Goal: Task Accomplishment & Management: Manage account settings

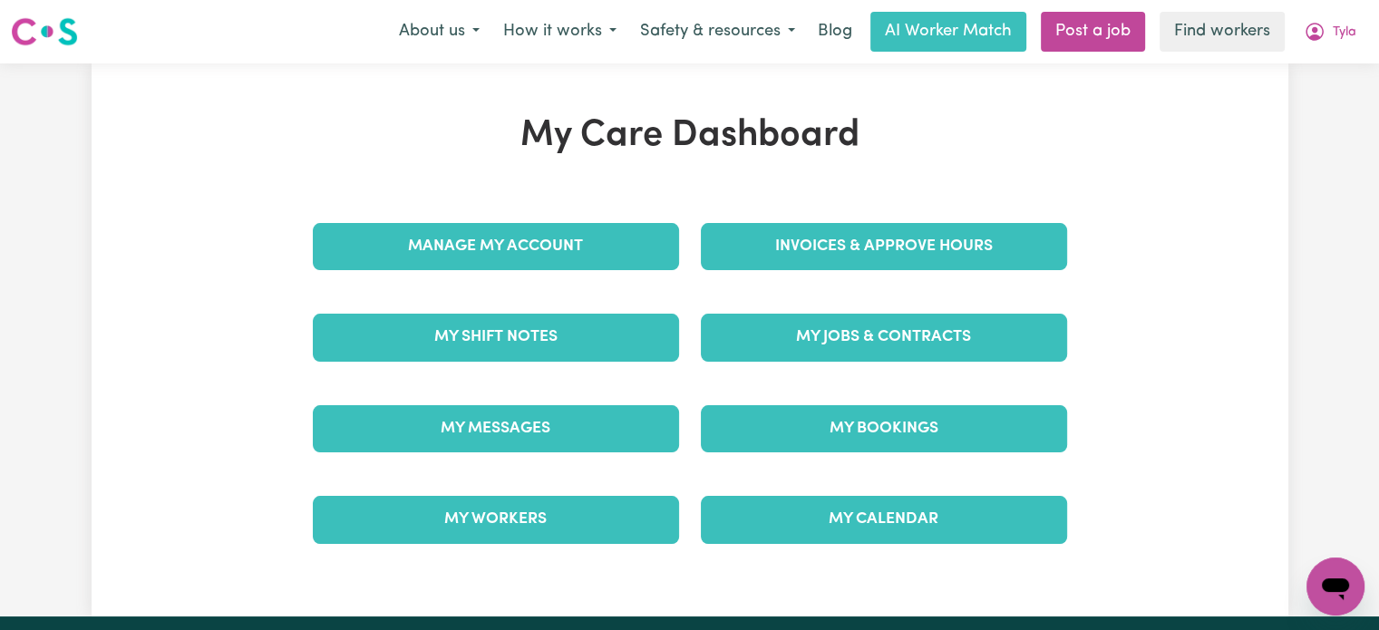
click at [744, 361] on div "My Jobs & Contracts" at bounding box center [884, 337] width 388 height 91
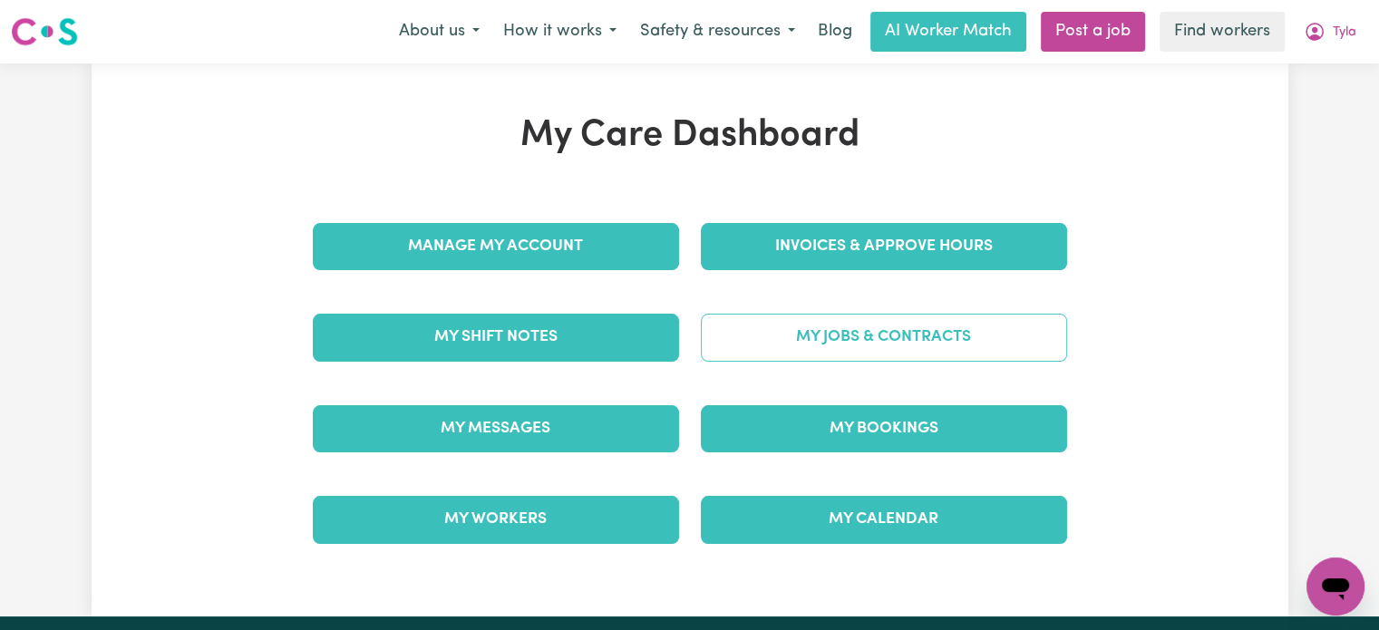
click at [758, 328] on link "My Jobs & Contracts" at bounding box center [884, 337] width 366 height 47
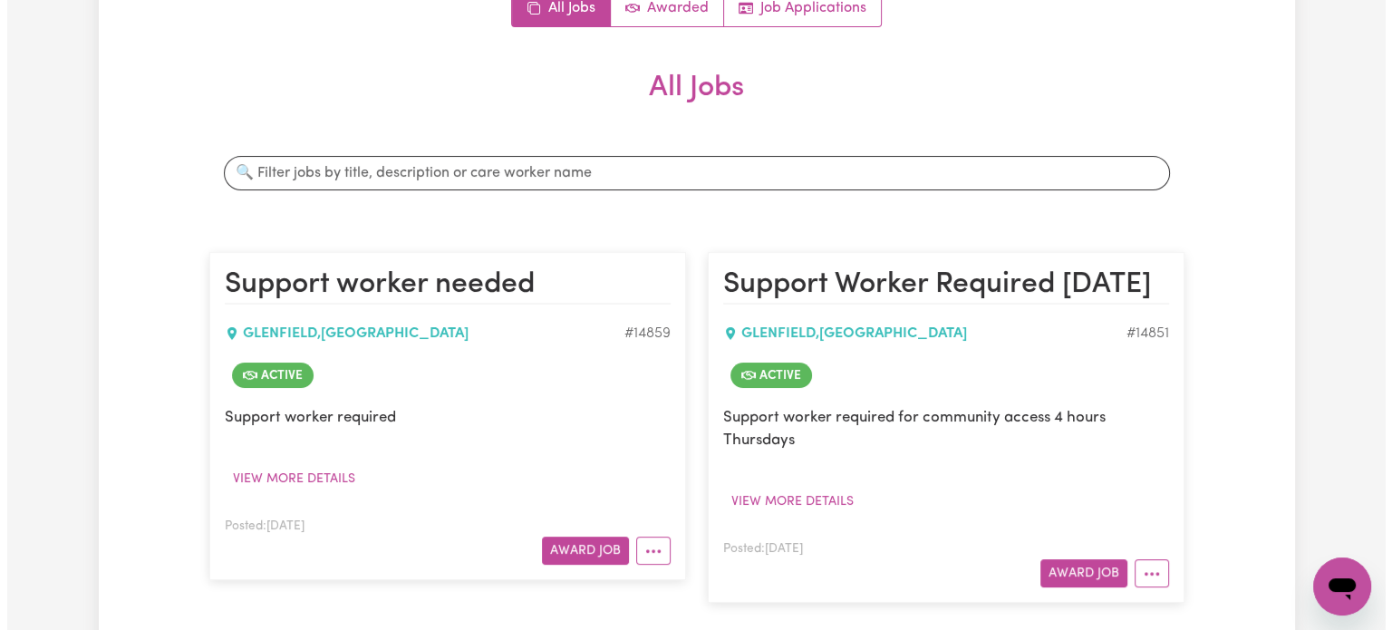
scroll to position [281, 0]
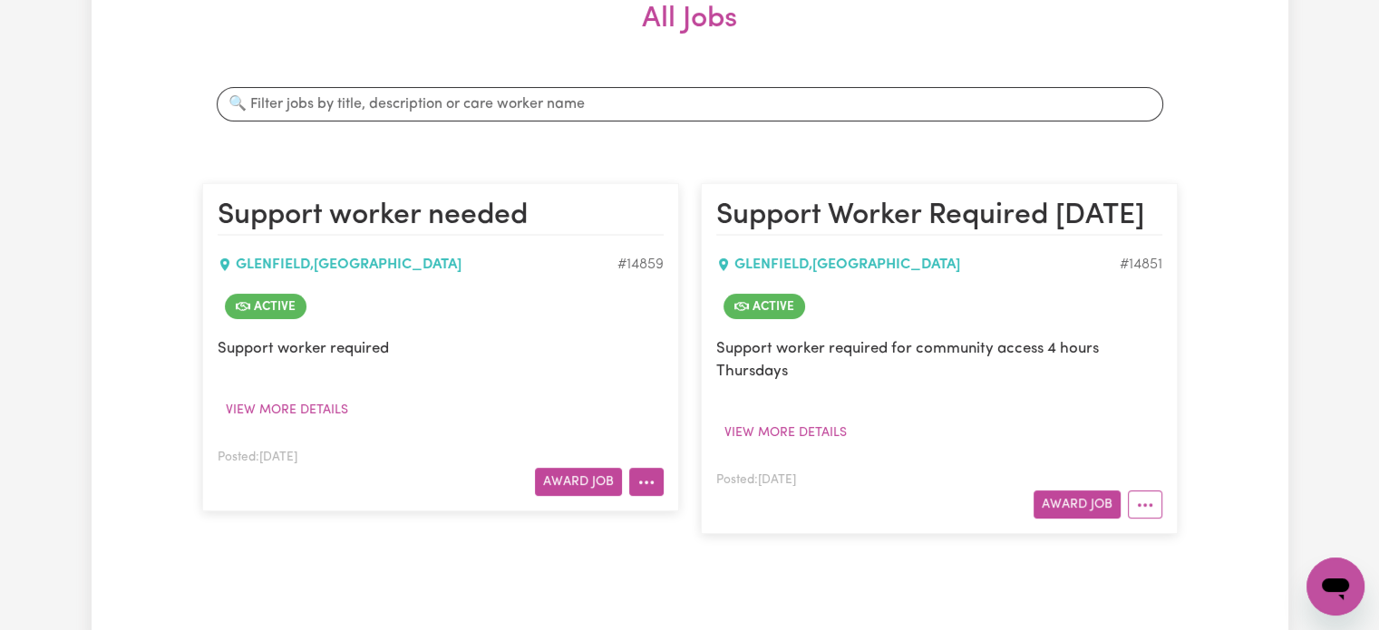
click at [656, 482] on button "More options" at bounding box center [646, 482] width 34 height 28
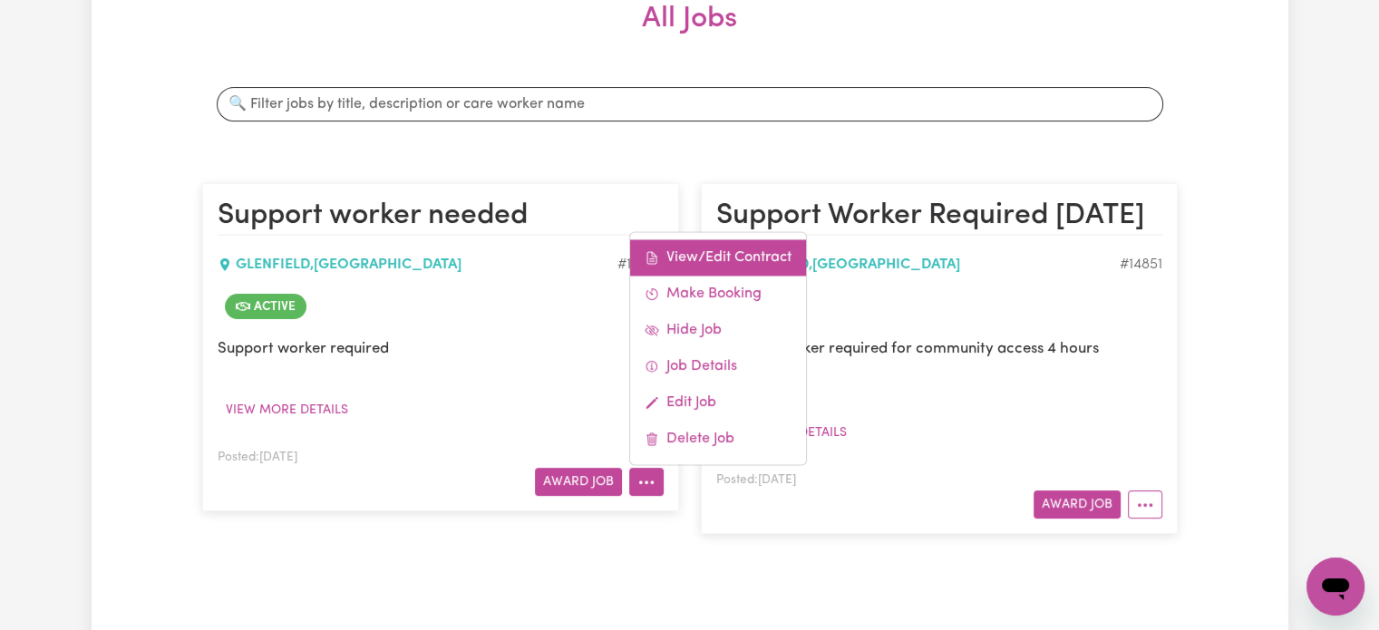
click at [719, 268] on link "View/Edit Contract" at bounding box center [718, 257] width 176 height 36
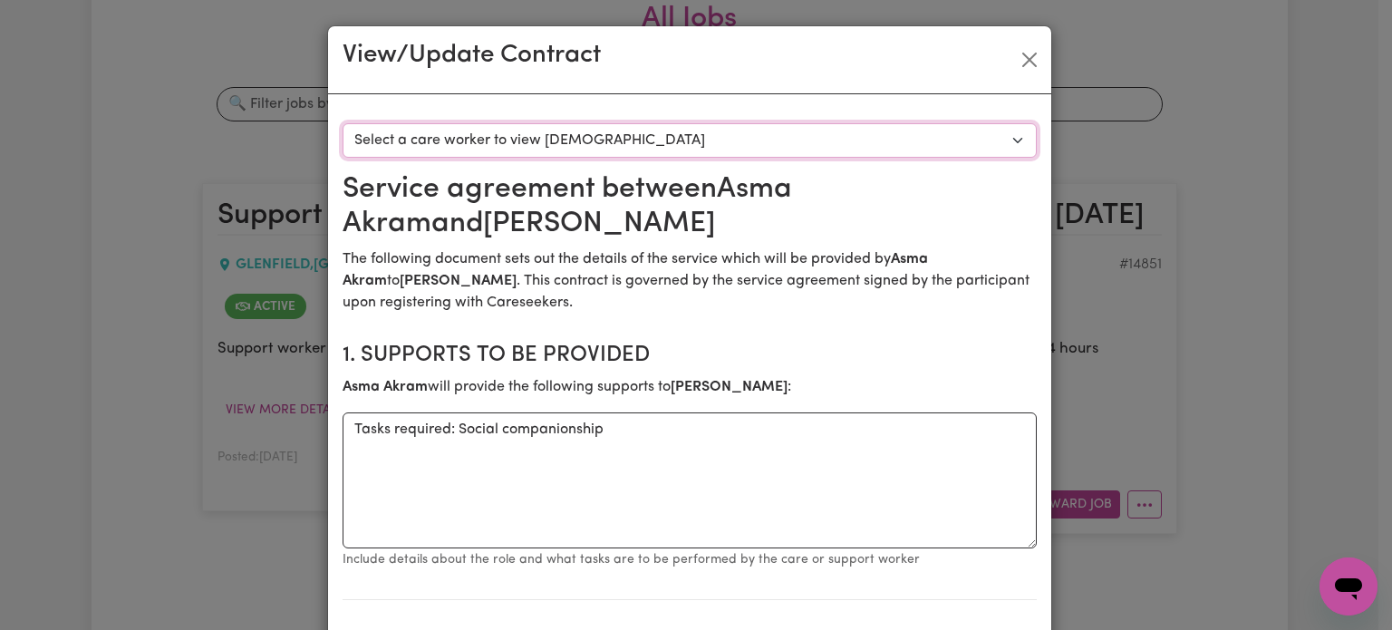
click at [695, 131] on select "Select a care worker to view [DEMOGRAPHIC_DATA] #10498 - [PERSON_NAME] (contrac…" at bounding box center [690, 140] width 694 height 34
select select "10110"
click at [343, 123] on select "Select a care worker to view [DEMOGRAPHIC_DATA] #10498 - [PERSON_NAME] (contrac…" at bounding box center [690, 140] width 694 height 34
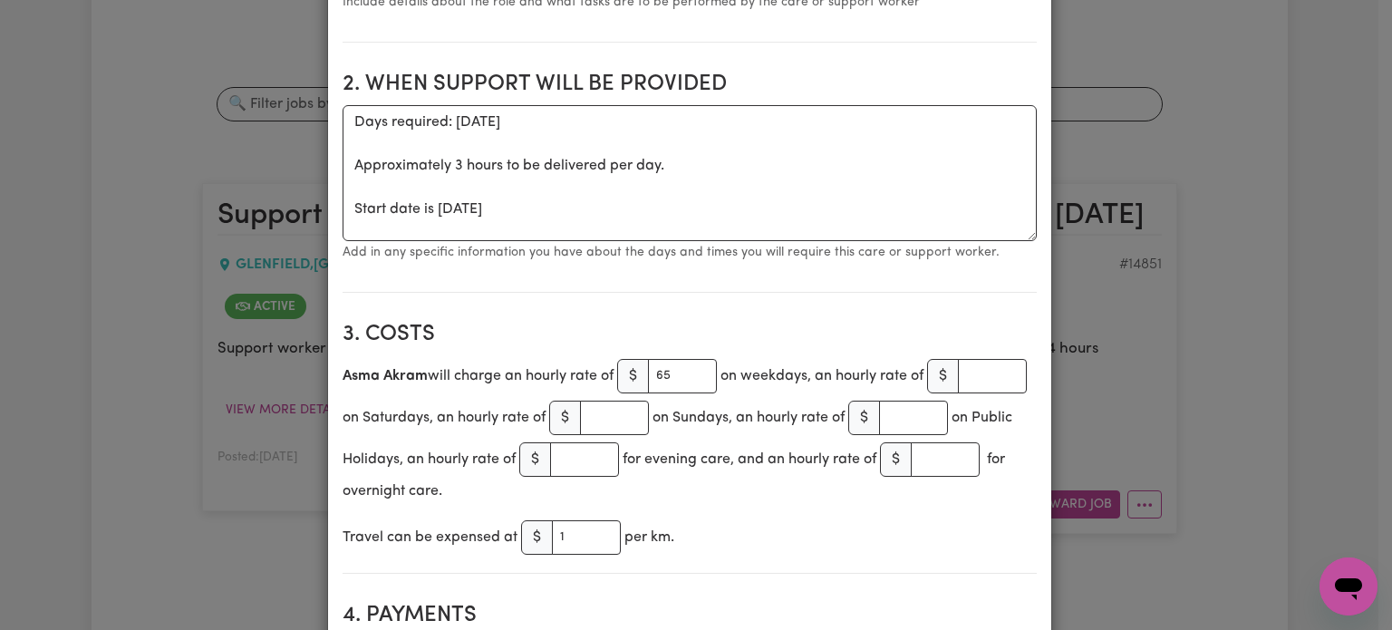
scroll to position [586, 0]
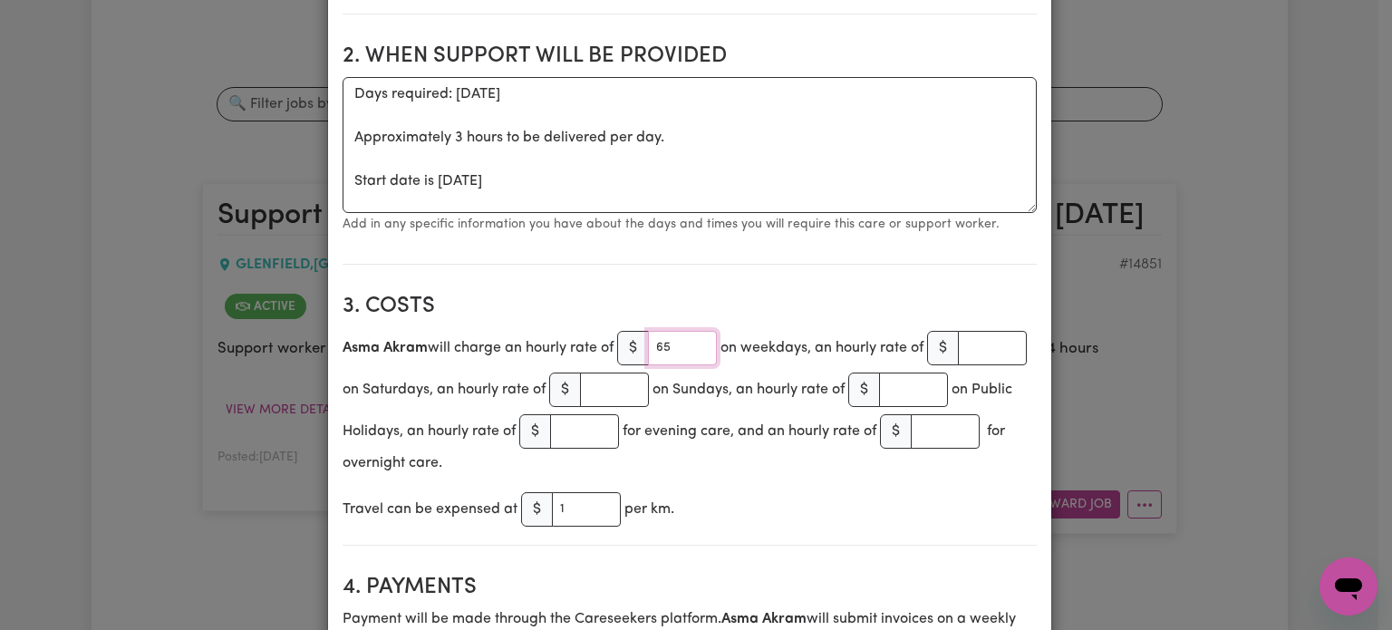
click at [662, 346] on input "65" at bounding box center [682, 348] width 69 height 34
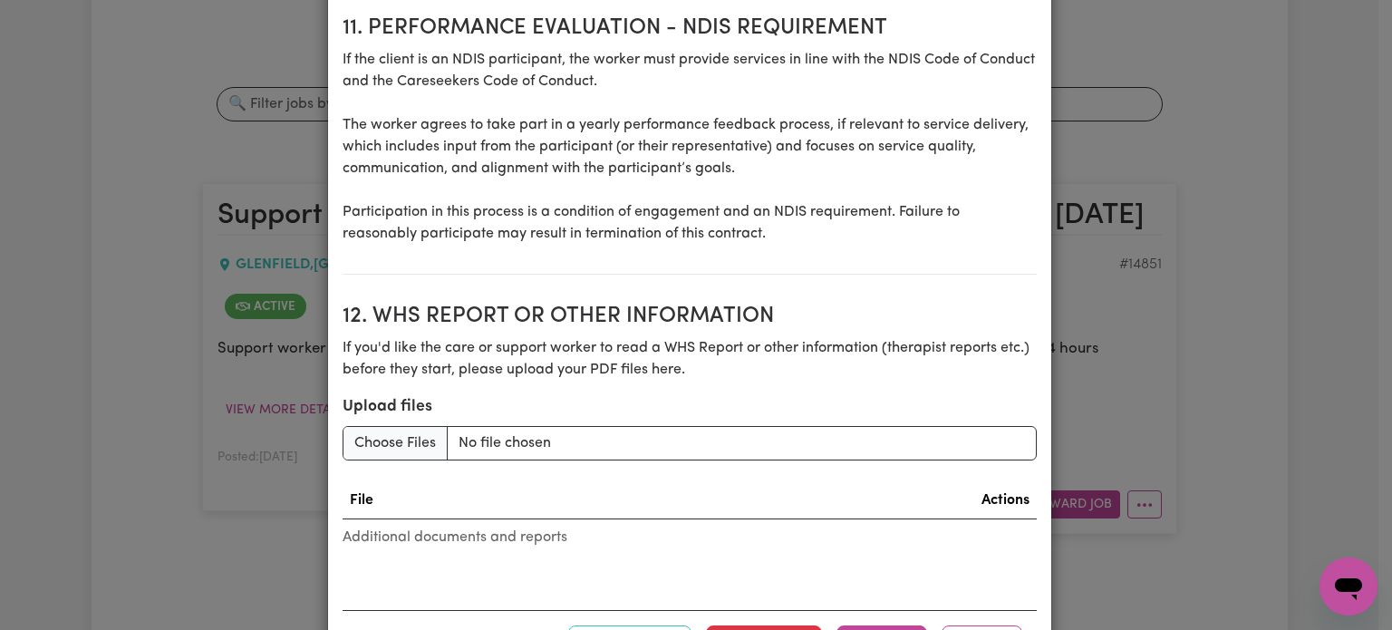
scroll to position [2560, 0]
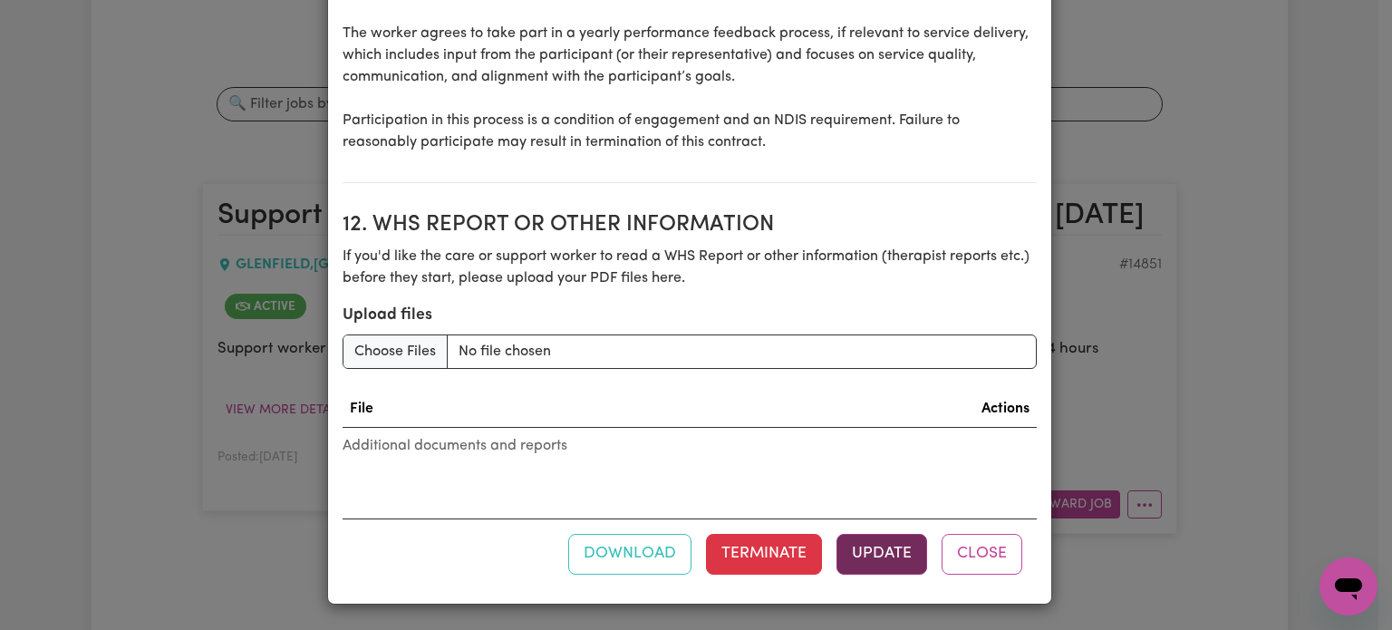
click at [875, 549] on button "Update" at bounding box center [882, 554] width 91 height 40
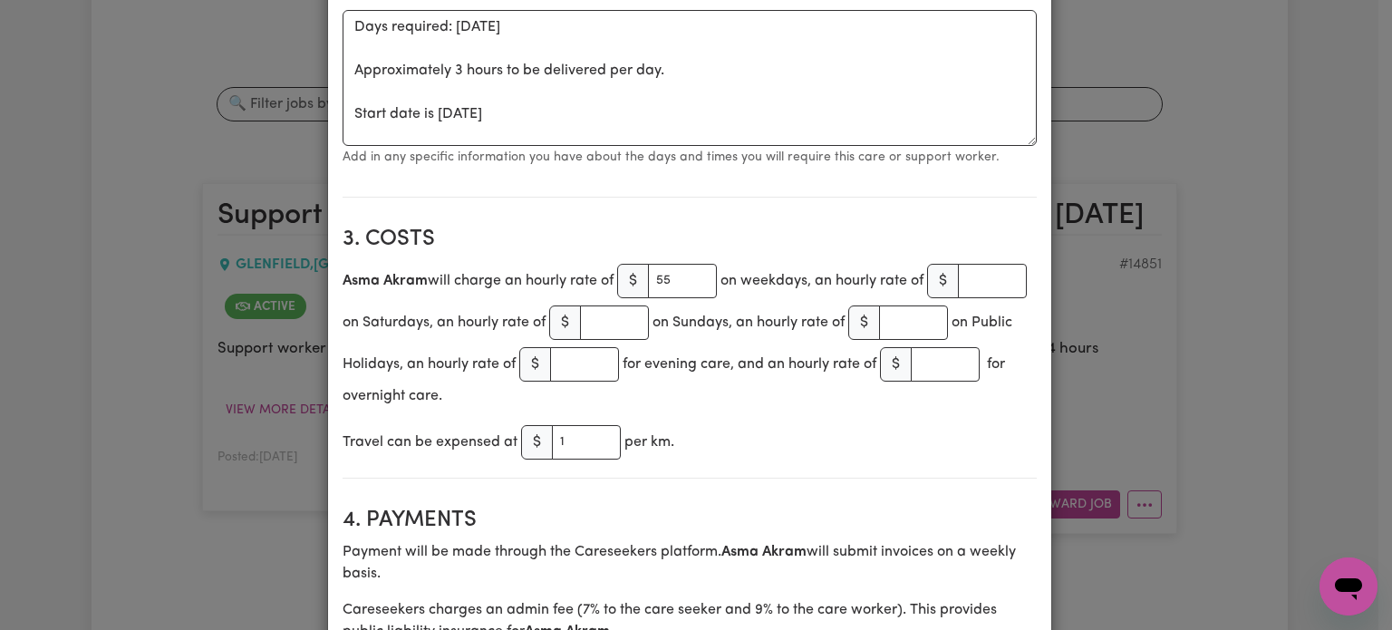
scroll to position [653, 0]
click at [664, 270] on input "55" at bounding box center [682, 281] width 69 height 34
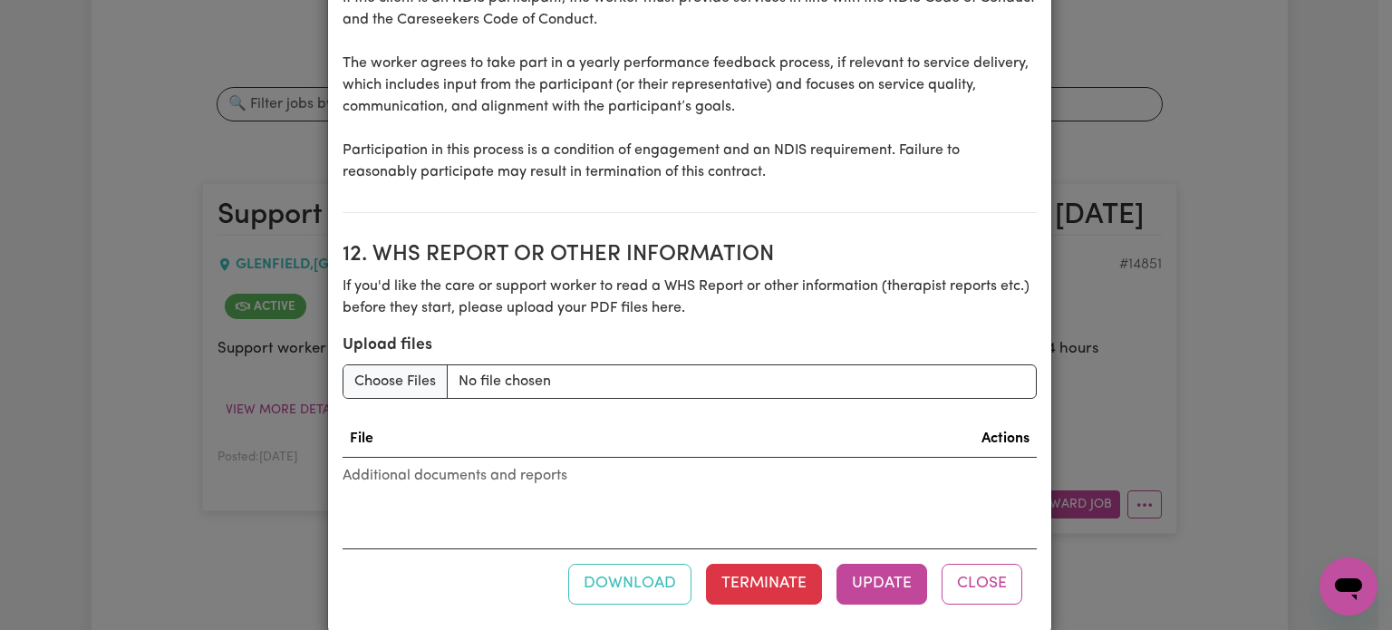
scroll to position [2560, 0]
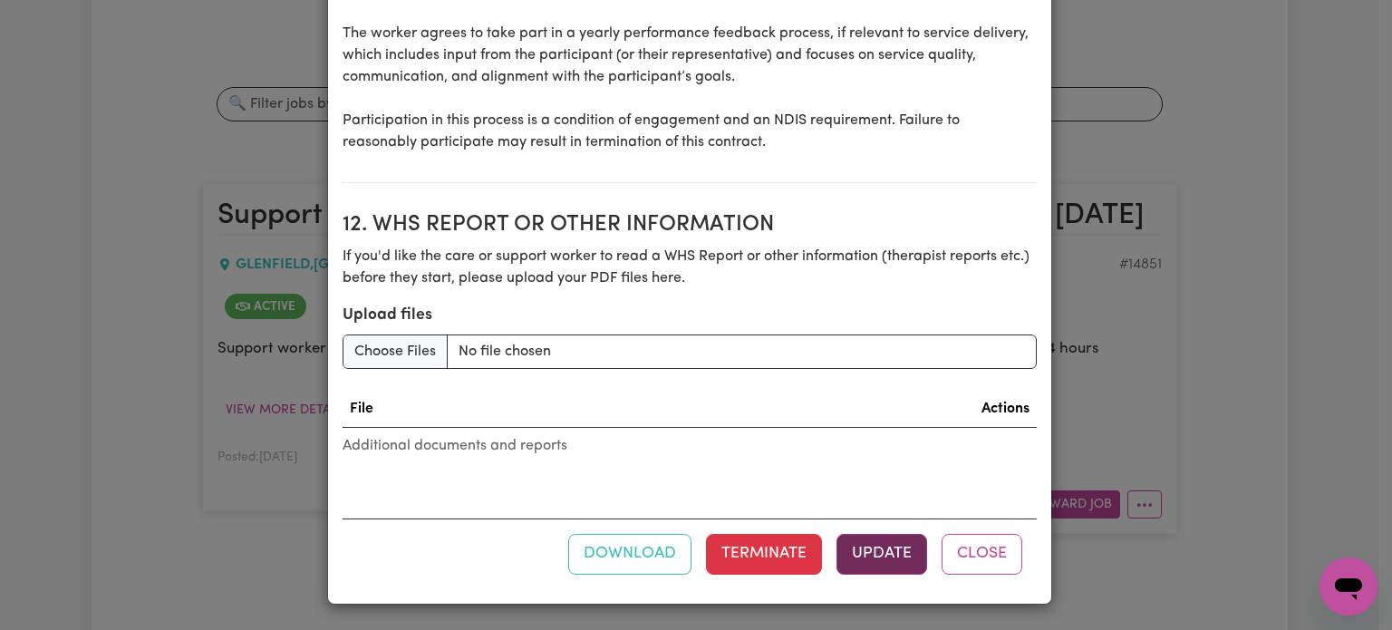
type input "60"
click at [875, 563] on button "Update" at bounding box center [882, 554] width 91 height 40
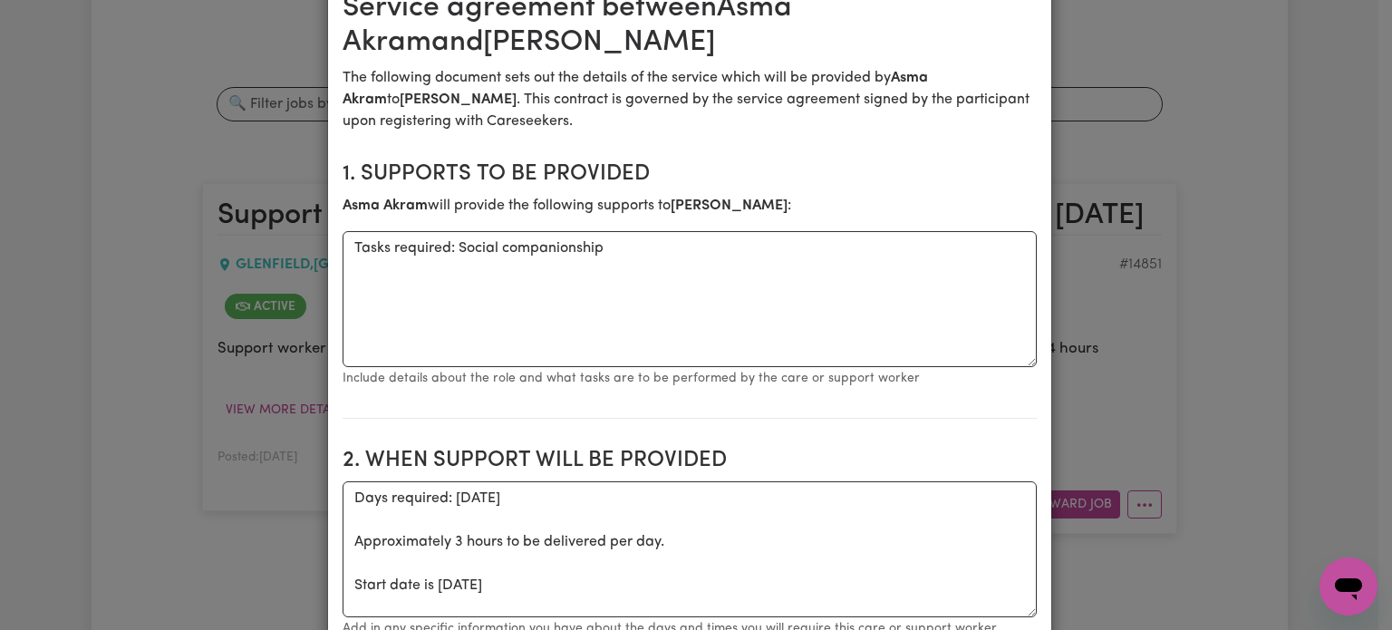
scroll to position [0, 0]
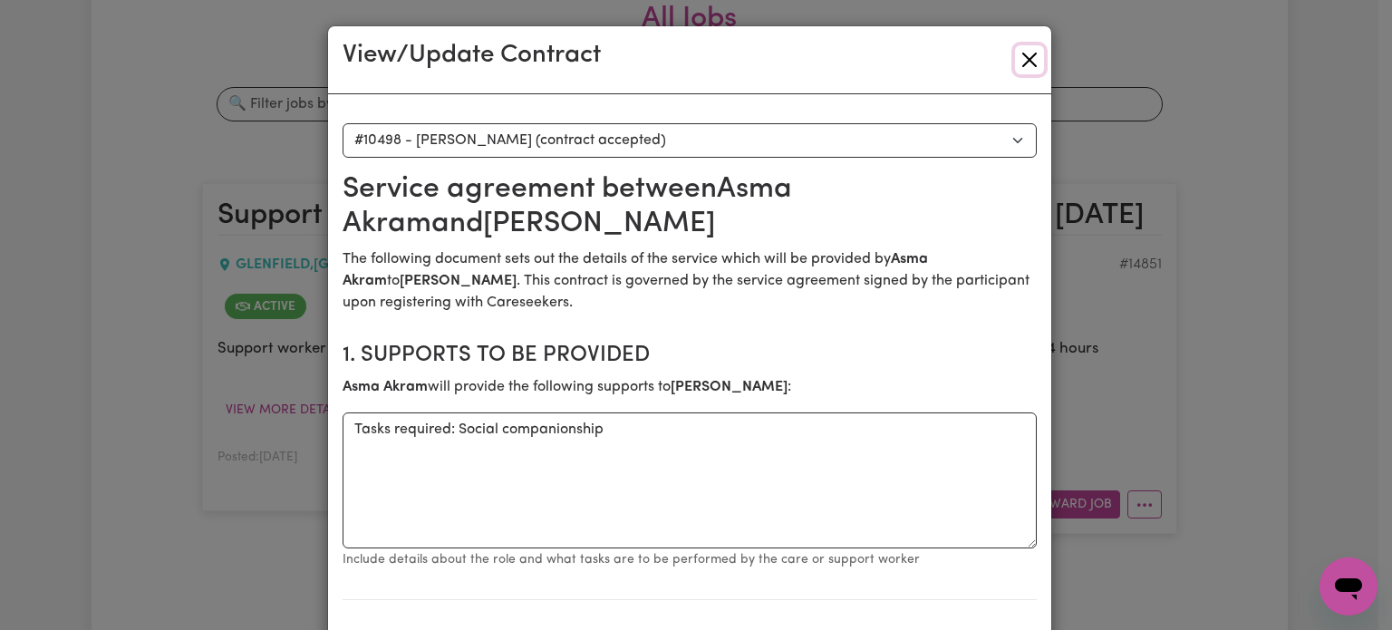
click at [1024, 65] on button "Close" at bounding box center [1029, 59] width 29 height 29
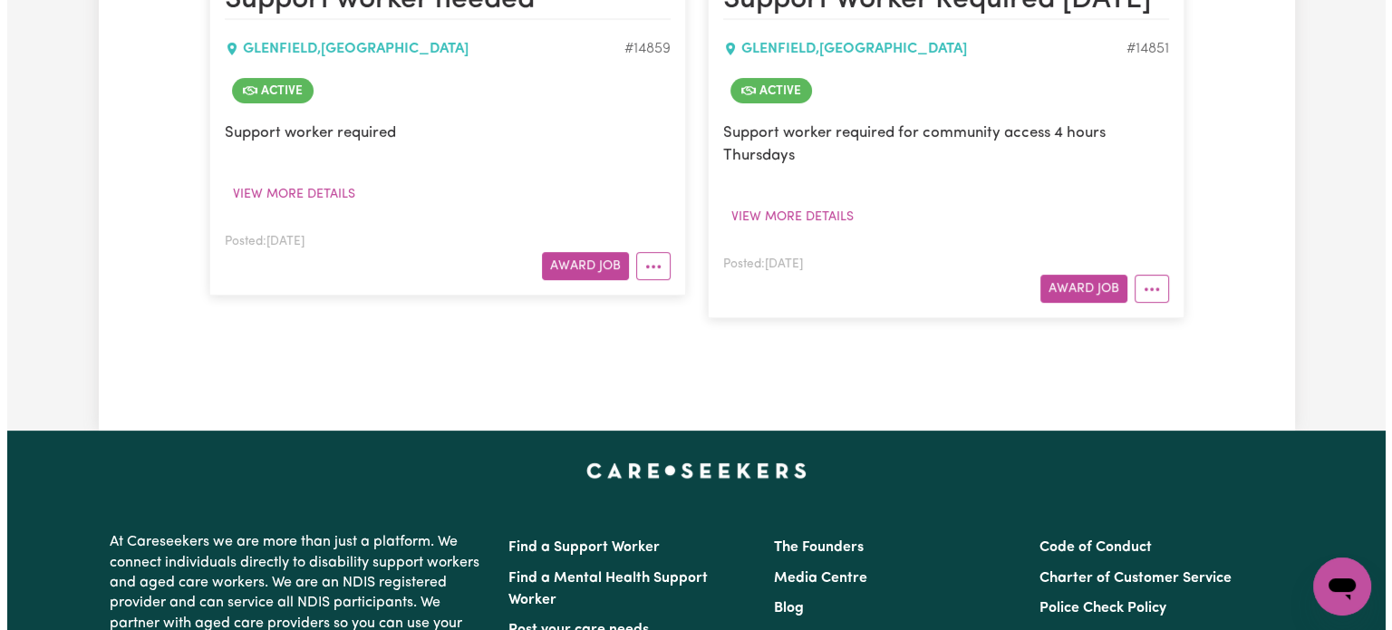
scroll to position [497, 0]
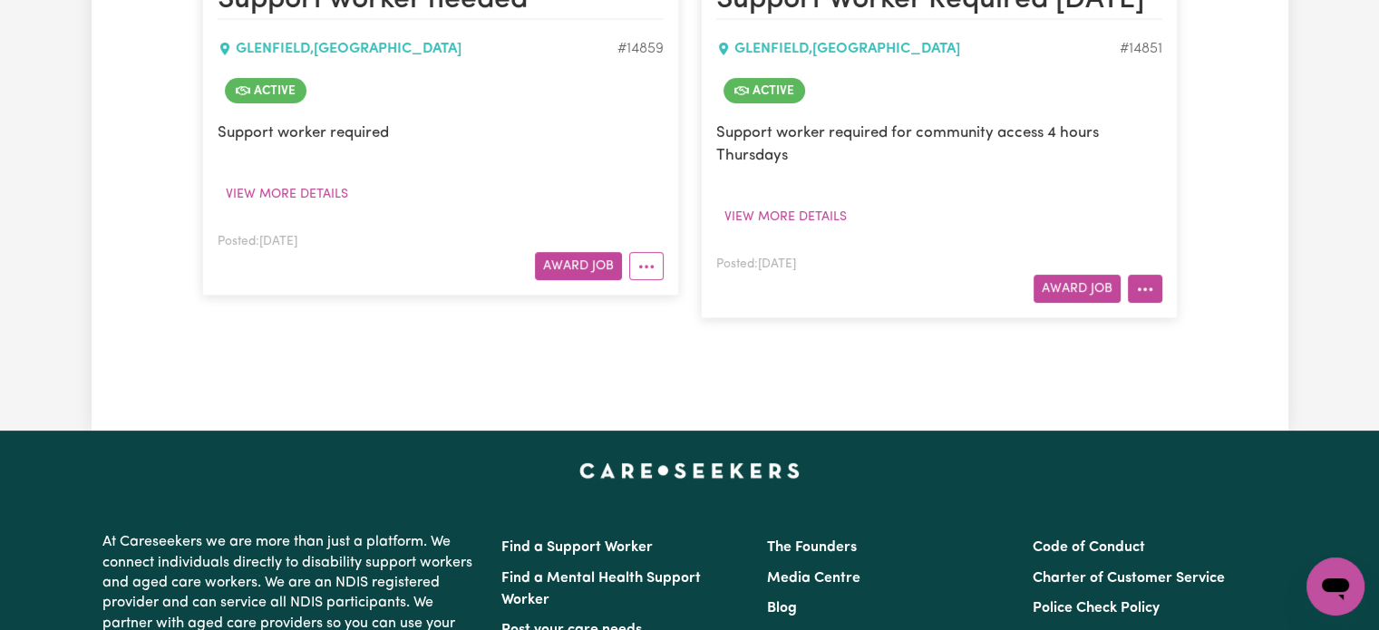
click at [1149, 300] on button "More options" at bounding box center [1145, 289] width 34 height 28
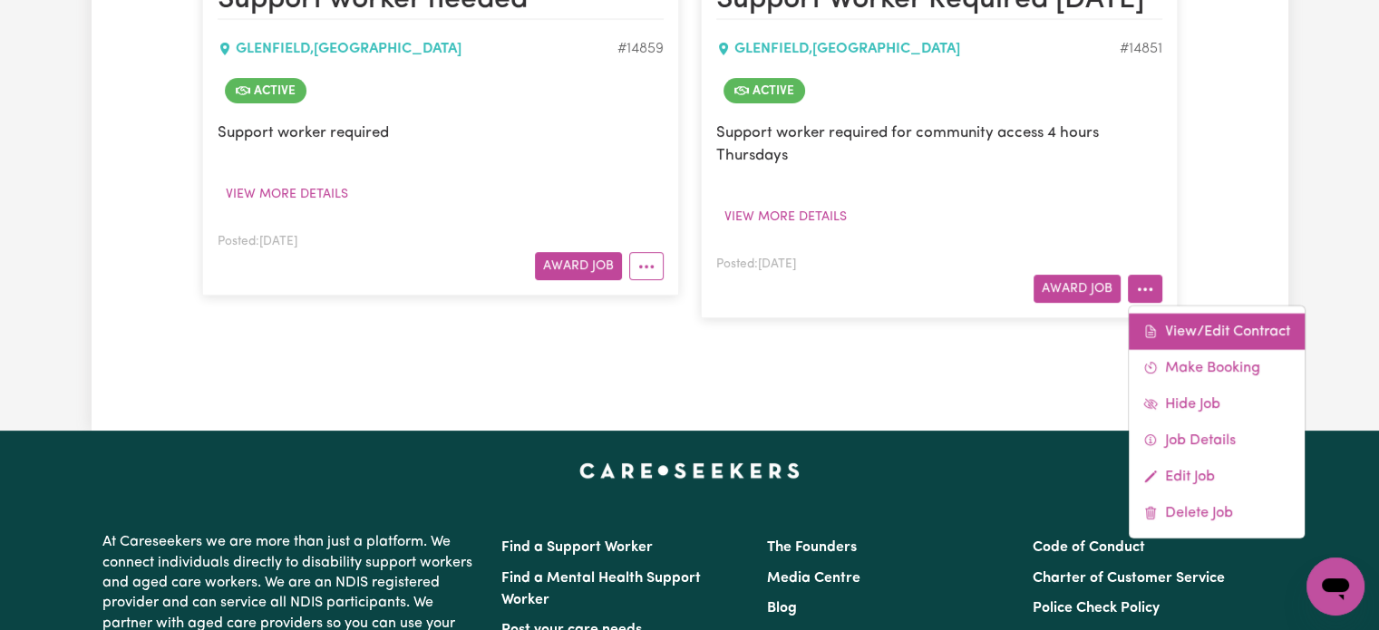
click at [1160, 337] on link "View/Edit Contract" at bounding box center [1217, 332] width 176 height 36
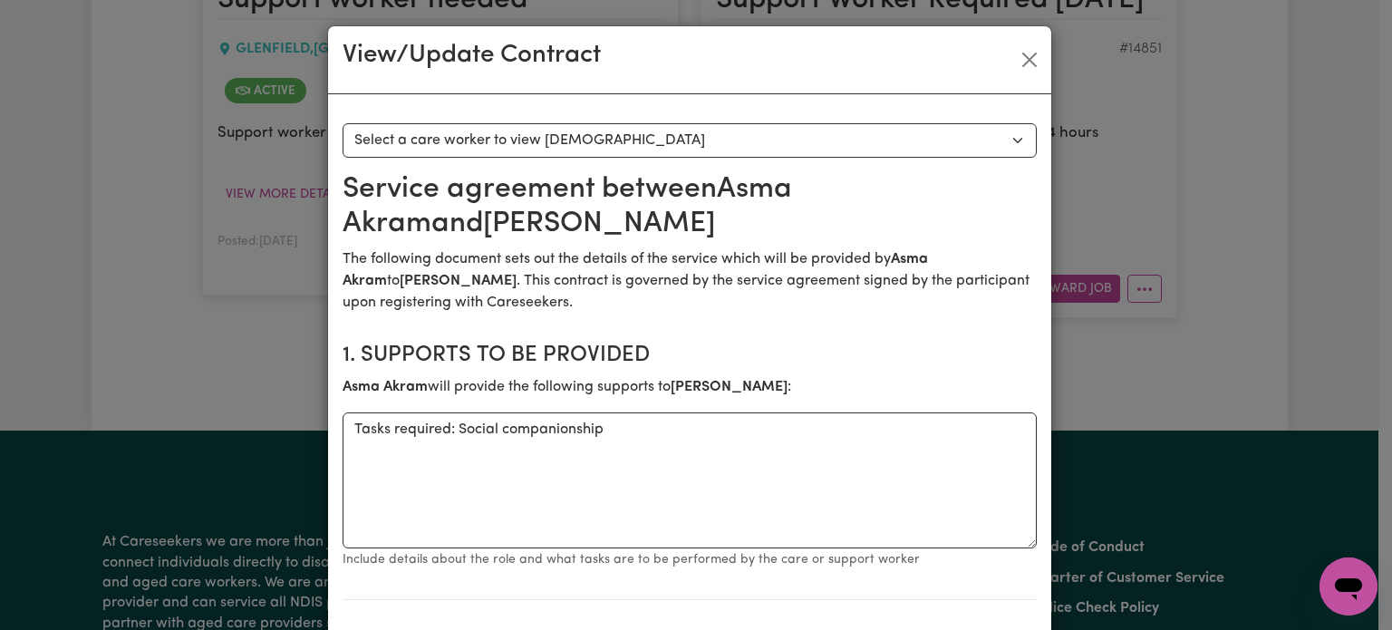
click at [782, 131] on select "Select a care worker to view [DEMOGRAPHIC_DATA] #10497 - [PERSON_NAME] (contrac…" at bounding box center [690, 140] width 694 height 34
select select "10109"
click at [343, 123] on select "Select a care worker to view [DEMOGRAPHIC_DATA] #10497 - [PERSON_NAME] (contrac…" at bounding box center [690, 140] width 694 height 34
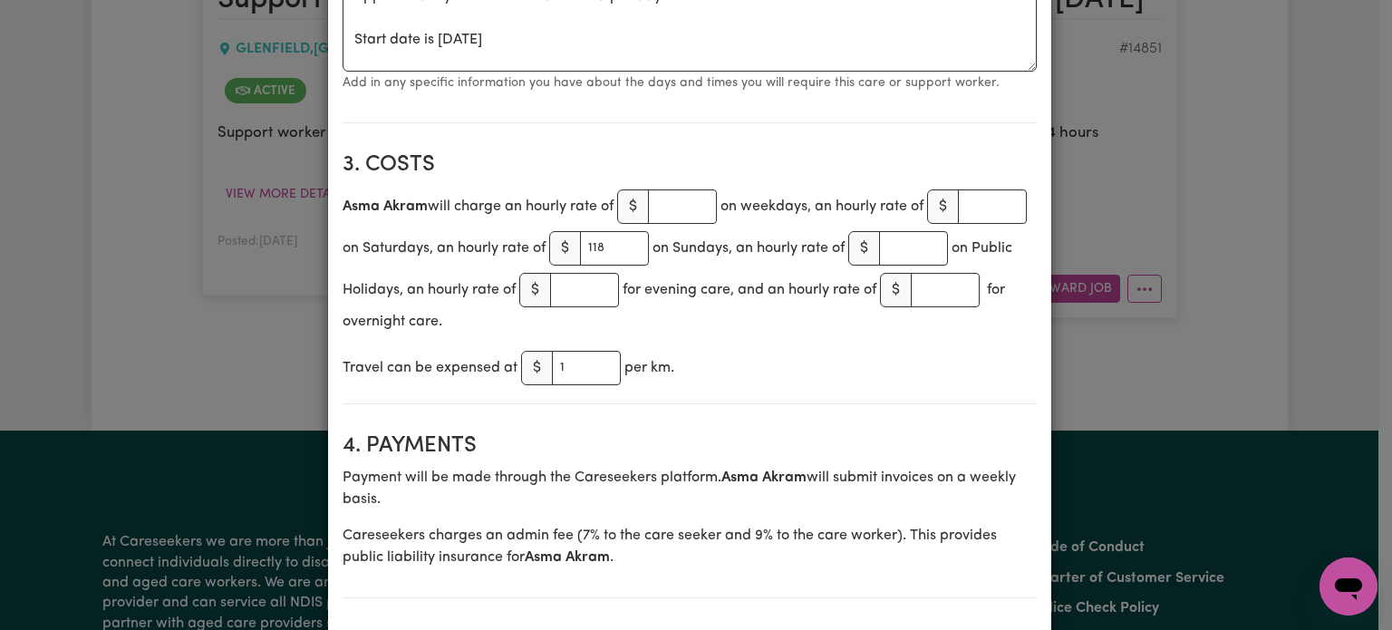
scroll to position [821, 0]
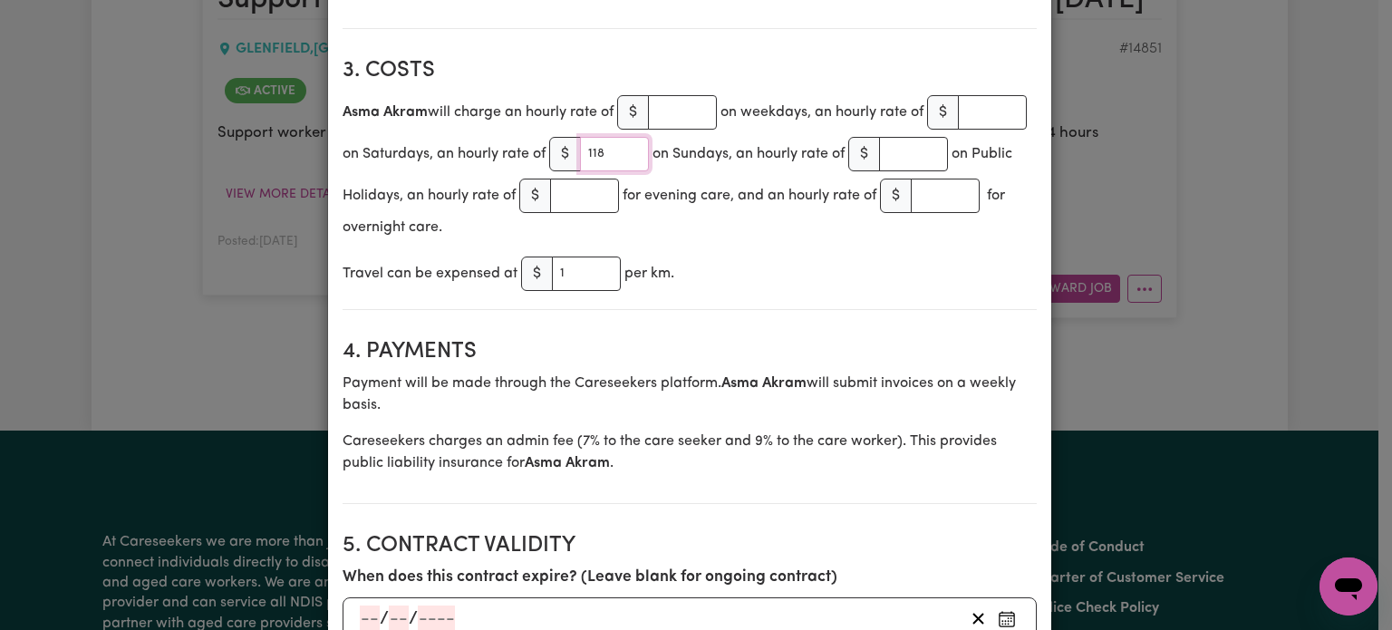
click at [649, 150] on input "118" at bounding box center [614, 154] width 69 height 34
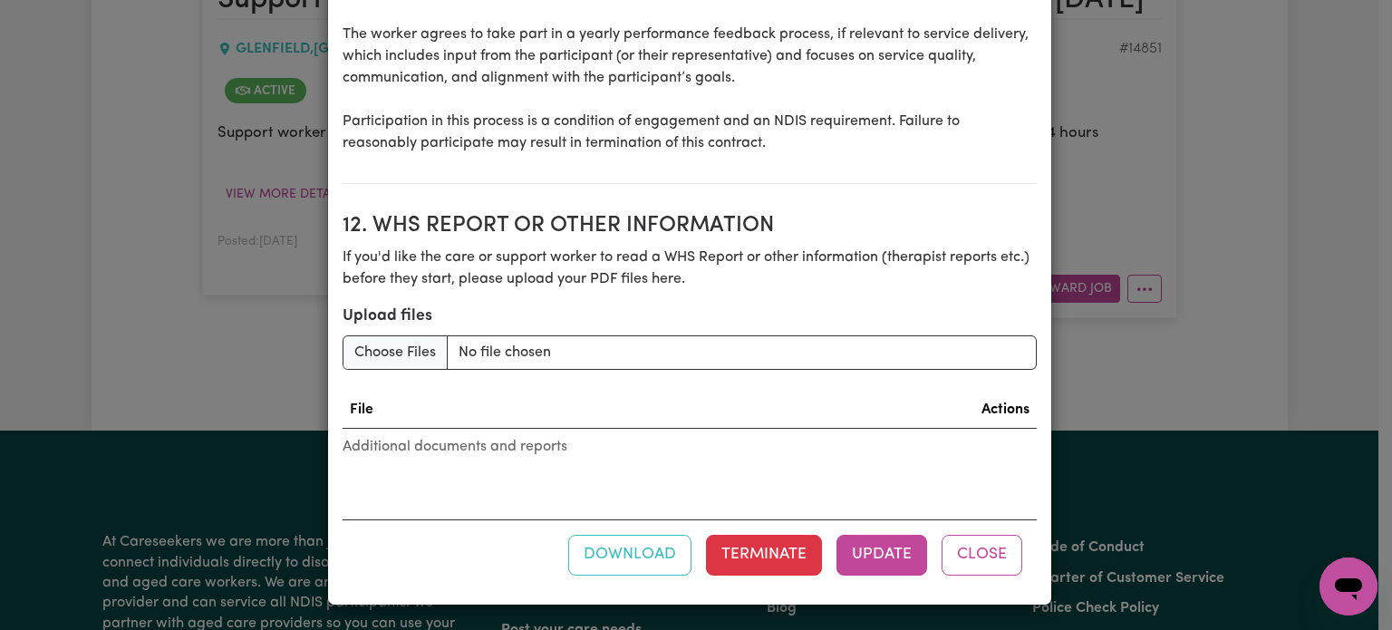
scroll to position [2560, 0]
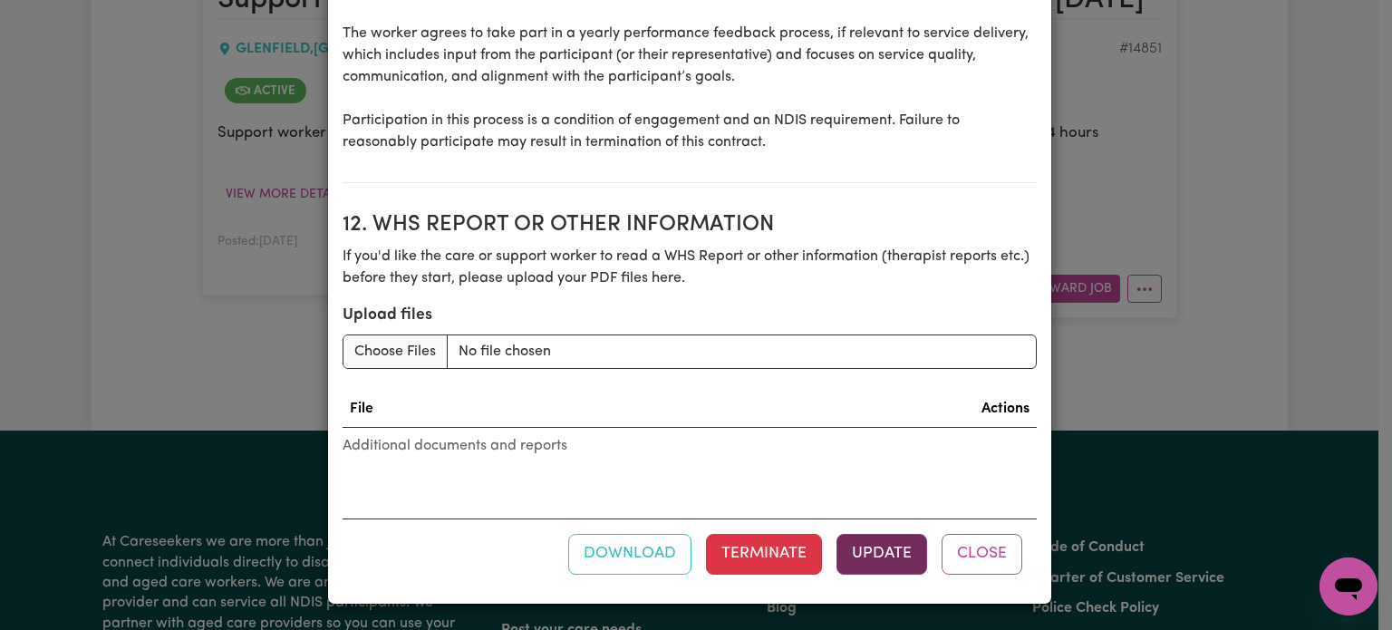
type input "85"
click at [845, 543] on button "Update" at bounding box center [882, 554] width 91 height 40
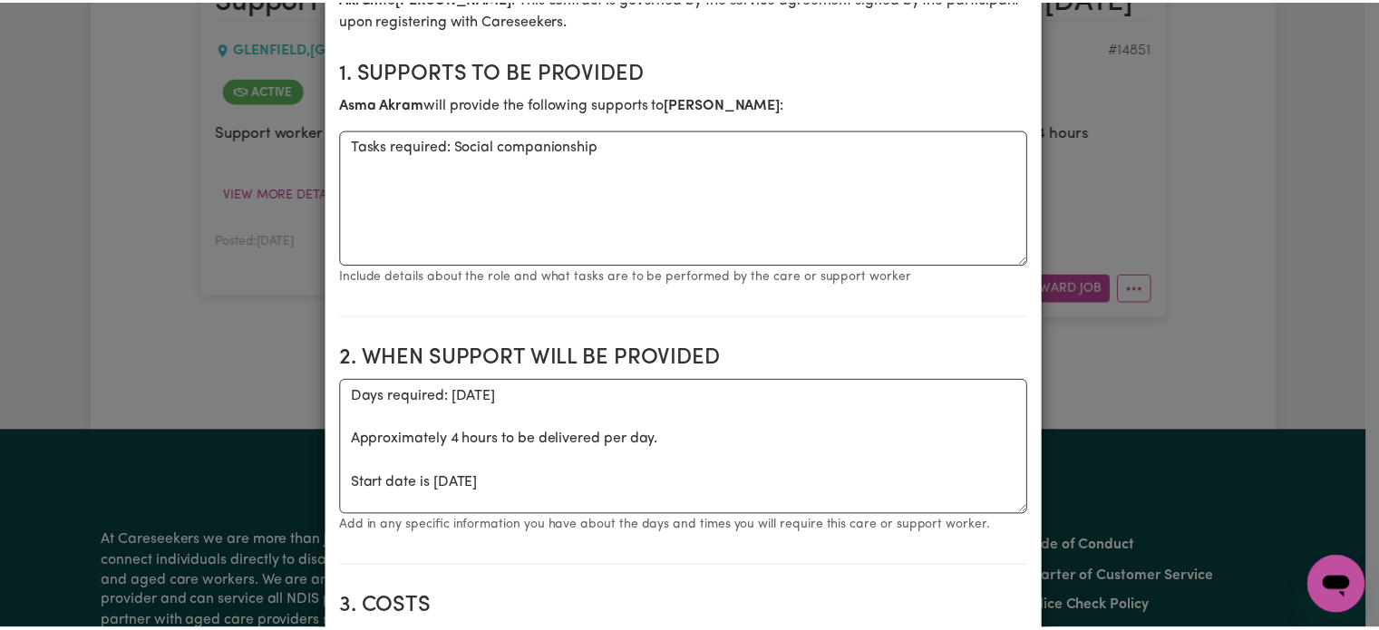
scroll to position [0, 0]
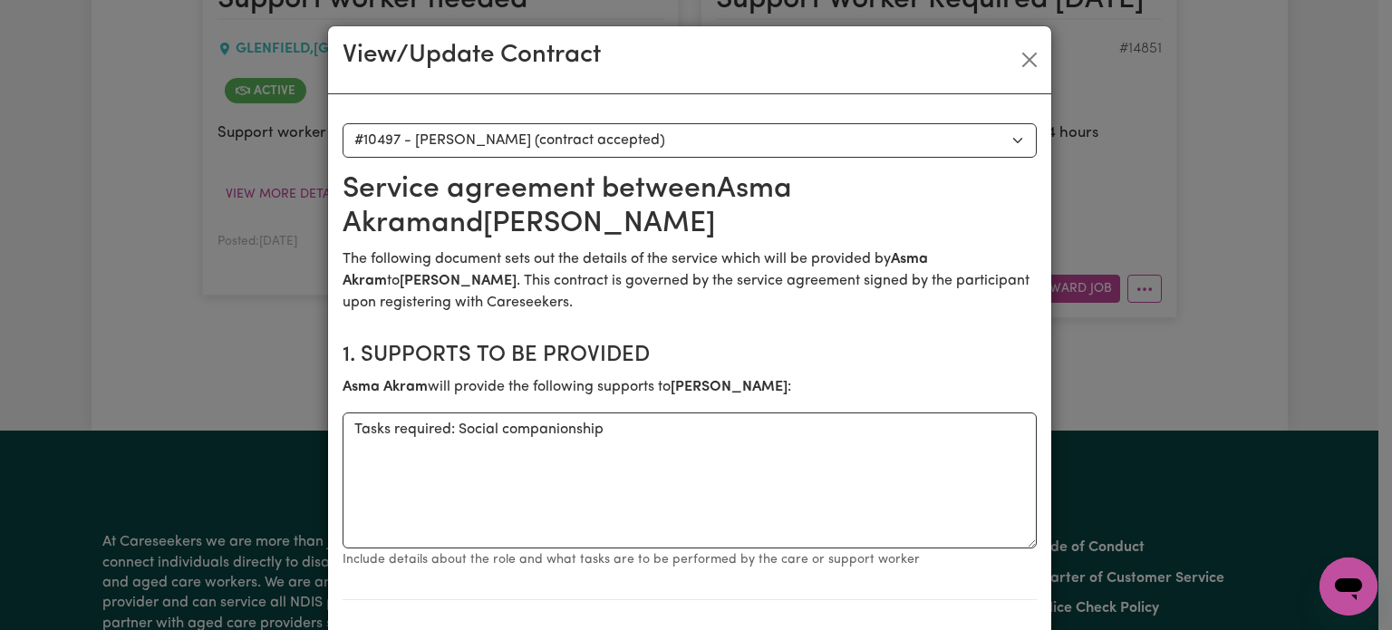
click at [1030, 76] on div "View/Update Contract" at bounding box center [689, 60] width 723 height 68
click at [1030, 42] on div "View/Update Contract" at bounding box center [689, 60] width 723 height 68
click at [1022, 55] on button "Close" at bounding box center [1029, 59] width 29 height 29
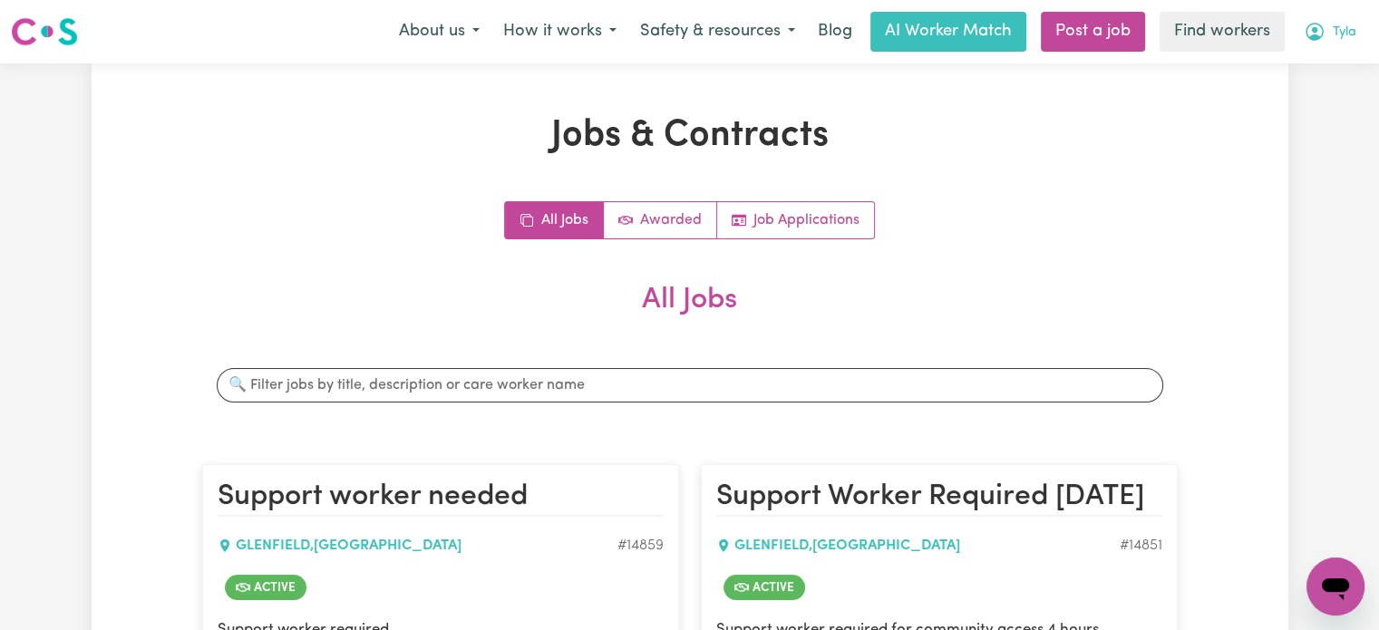
click at [1327, 29] on button "Tyla" at bounding box center [1330, 32] width 76 height 38
click at [1294, 97] on link "Logout" at bounding box center [1295, 104] width 143 height 34
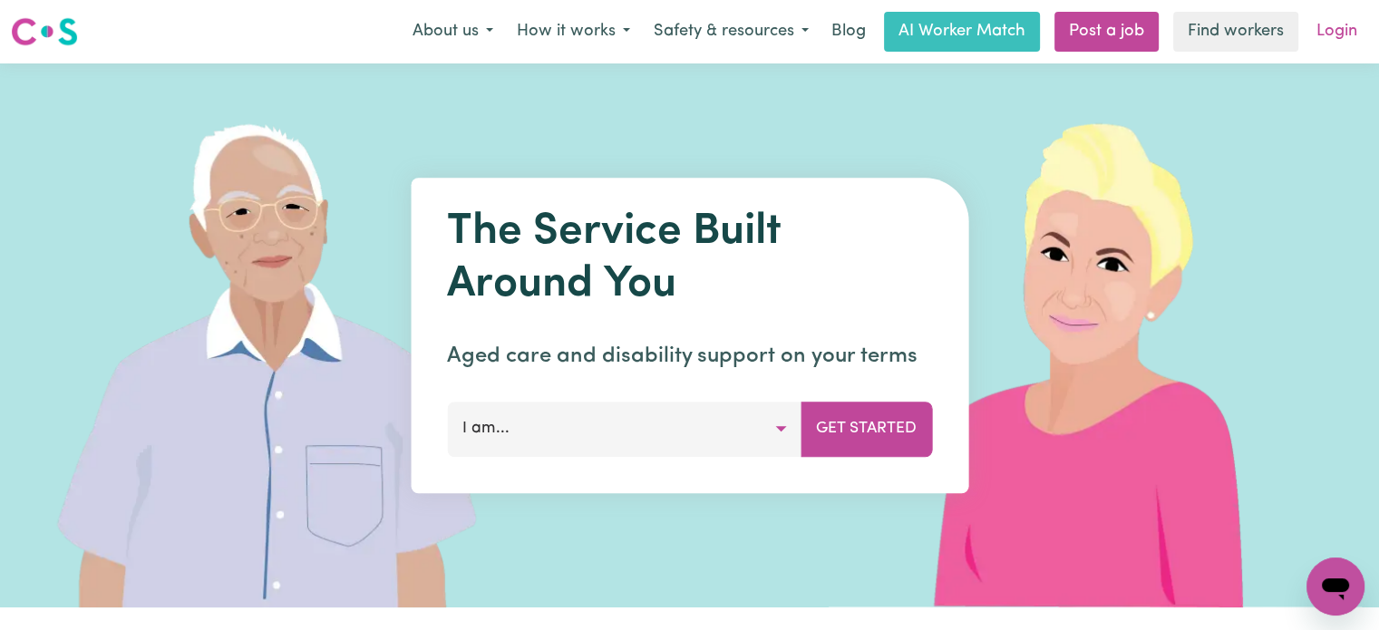
click at [1331, 41] on link "Login" at bounding box center [1336, 32] width 63 height 40
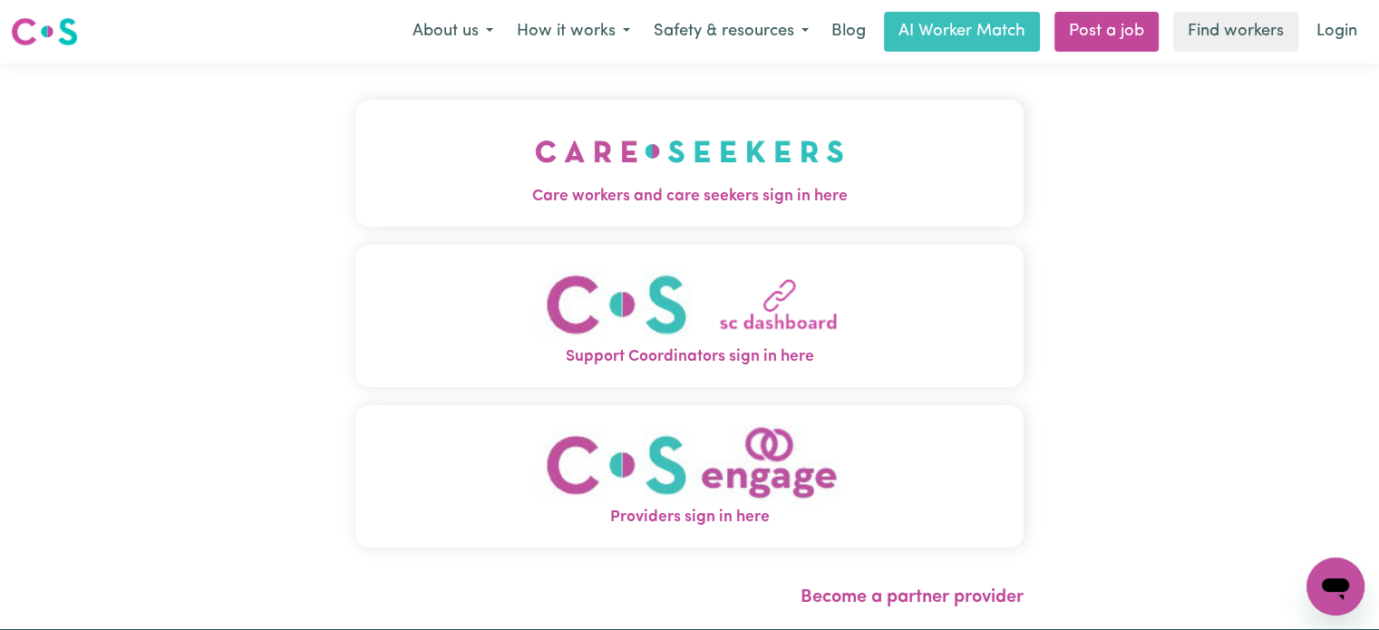
click at [582, 188] on span "Care workers and care seekers sign in here" at bounding box center [689, 197] width 668 height 24
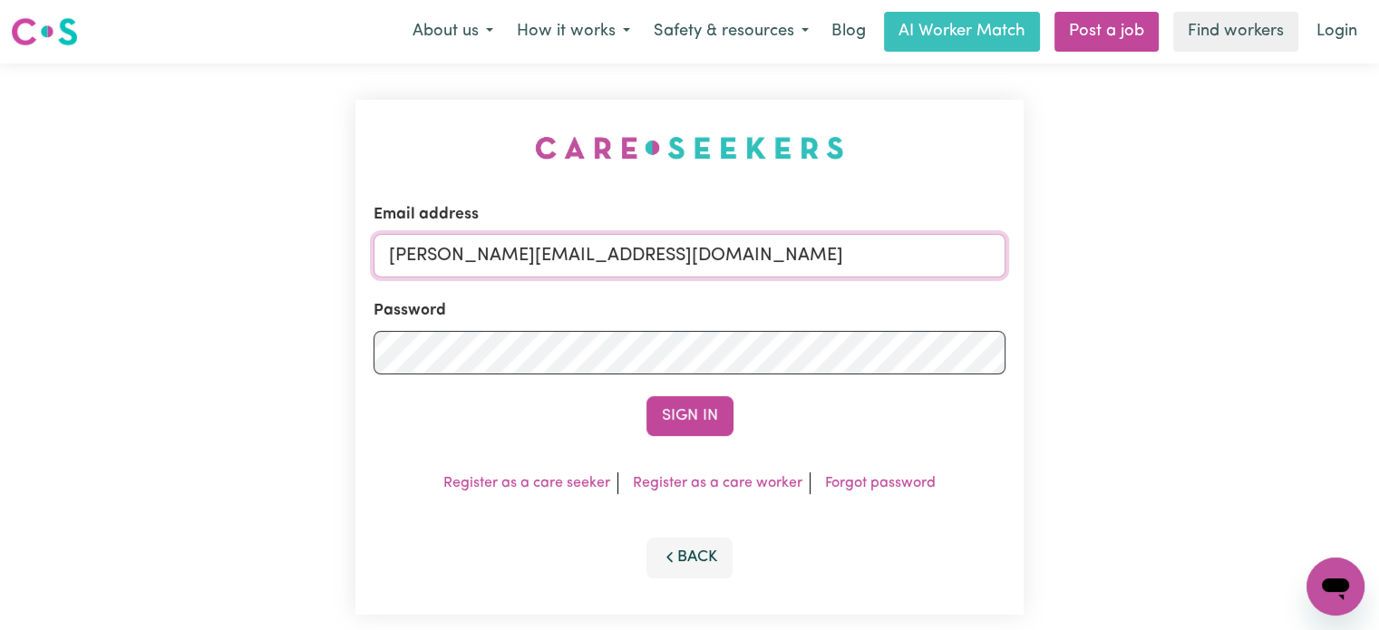
click at [720, 238] on input "[PERSON_NAME][EMAIL_ADDRESS][DOMAIN_NAME]" at bounding box center [689, 256] width 632 height 44
drag, startPoint x: 824, startPoint y: 253, endPoint x: 486, endPoint y: 235, distance: 338.6
click at [486, 235] on input "[EMAIL_ADDRESS][DOMAIN_NAME]" at bounding box center [689, 256] width 632 height 44
click at [646, 396] on button "Sign In" at bounding box center [689, 416] width 87 height 40
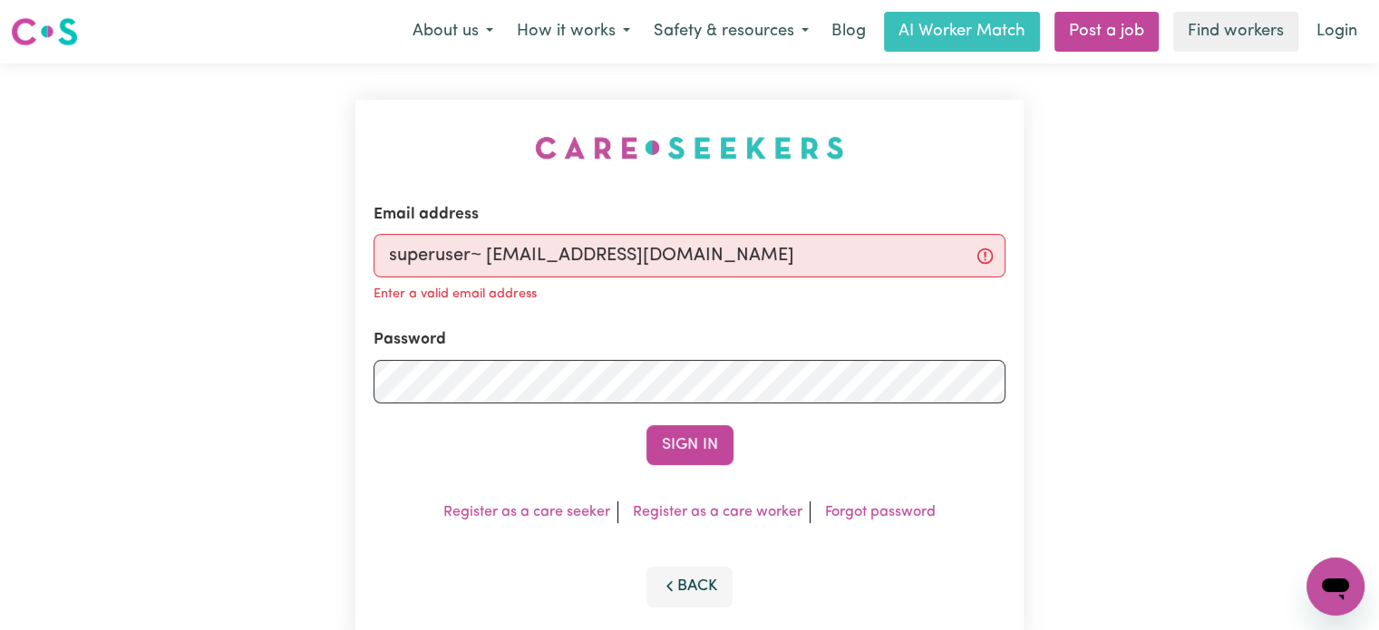
click at [489, 255] on input "superuser~ [EMAIL_ADDRESS][DOMAIN_NAME]" at bounding box center [689, 256] width 632 height 44
type input "superuser~[EMAIL_ADDRESS][DOMAIN_NAME]"
click at [646, 425] on button "Sign In" at bounding box center [689, 445] width 87 height 40
